Goal: Task Accomplishment & Management: Manage account settings

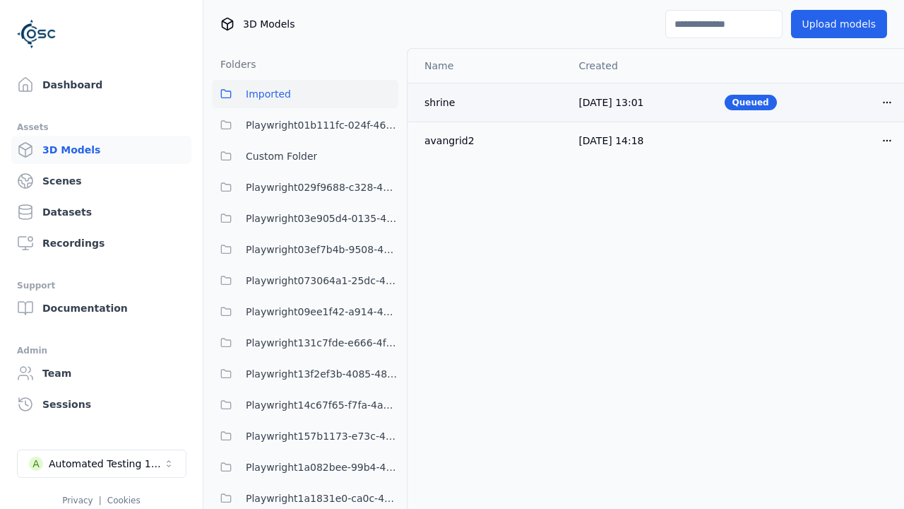
click at [887, 102] on html "Support Dashboard Assets 3D Models Scenes Datasets Recordings Support Documenta…" at bounding box center [452, 254] width 904 height 509
click at [856, 157] on div "Delete" at bounding box center [856, 157] width 83 height 23
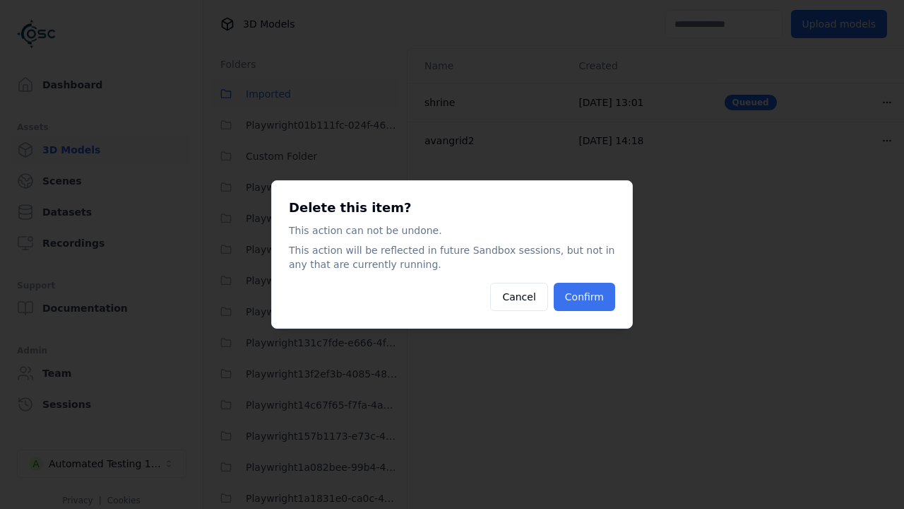
click at [586, 297] on button "Confirm" at bounding box center [584, 297] width 61 height 28
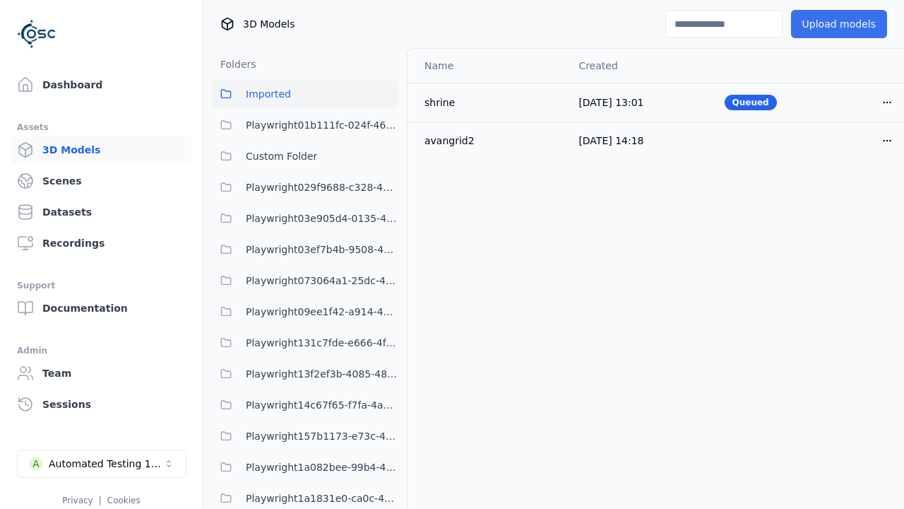
click at [844, 24] on button "Upload models" at bounding box center [839, 24] width 96 height 28
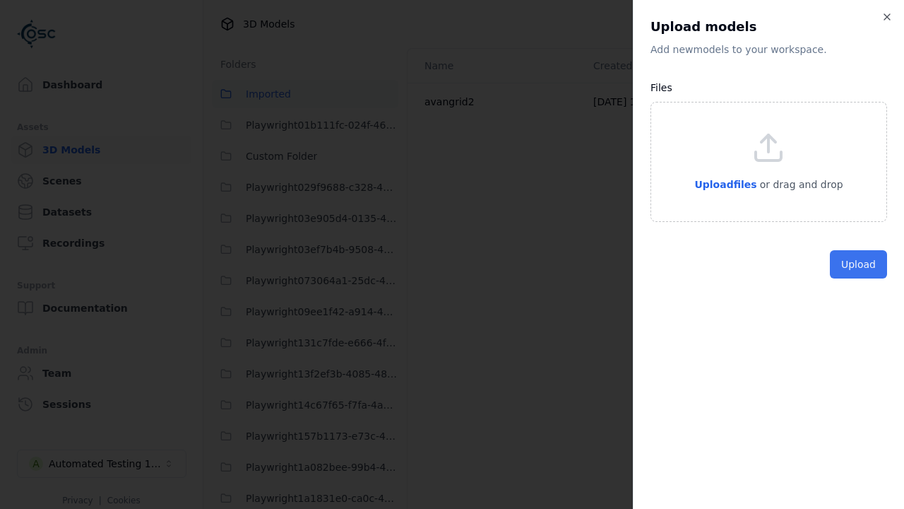
click at [861, 278] on button "Upload" at bounding box center [858, 264] width 57 height 28
